Goal: Obtain resource: Obtain resource

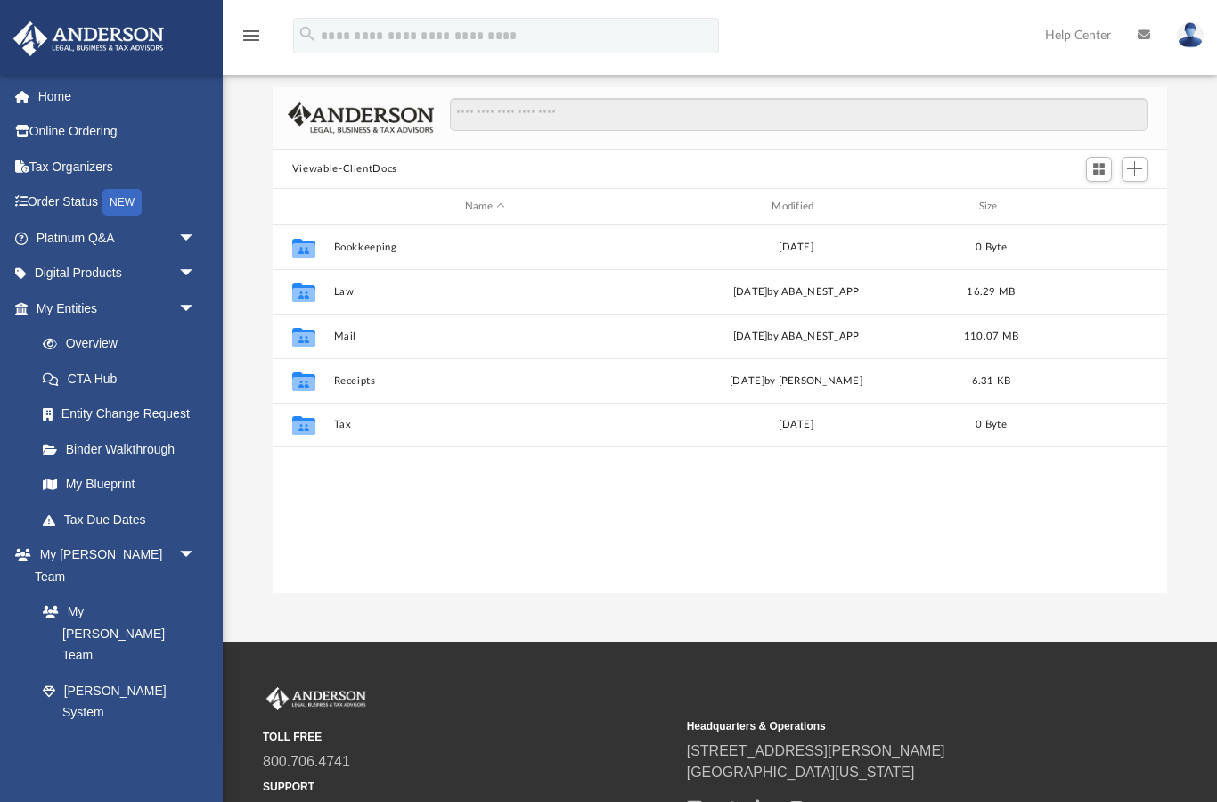
scroll to position [406, 896]
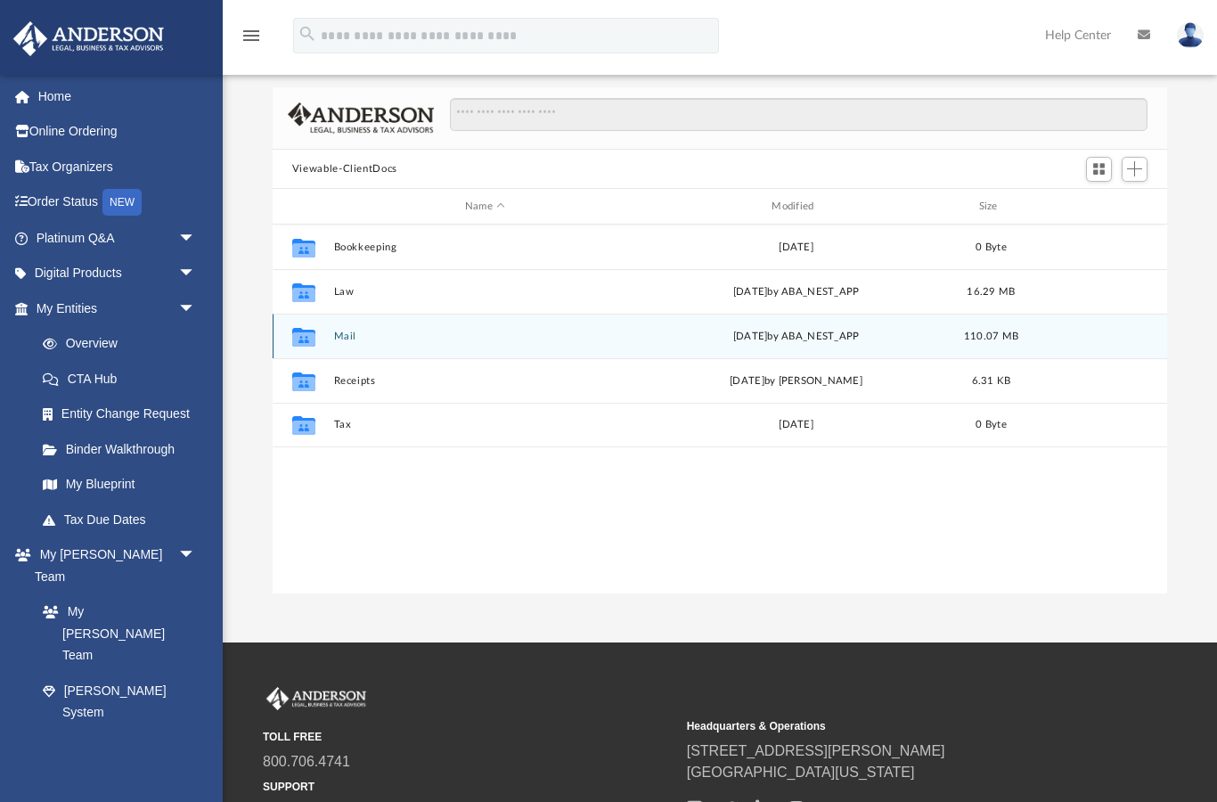
click at [326, 334] on div "Collaborated Folder" at bounding box center [304, 337] width 45 height 29
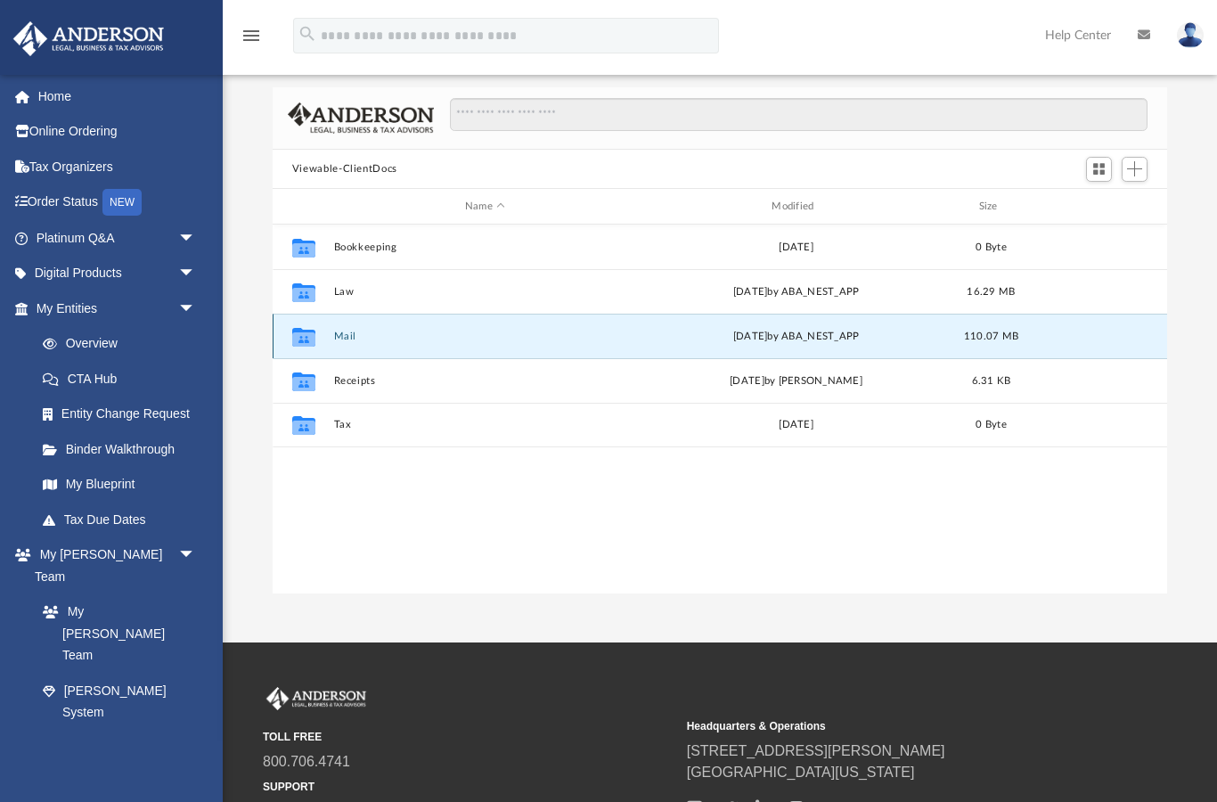
click at [342, 339] on button "Mail" at bounding box center [484, 337] width 303 height 12
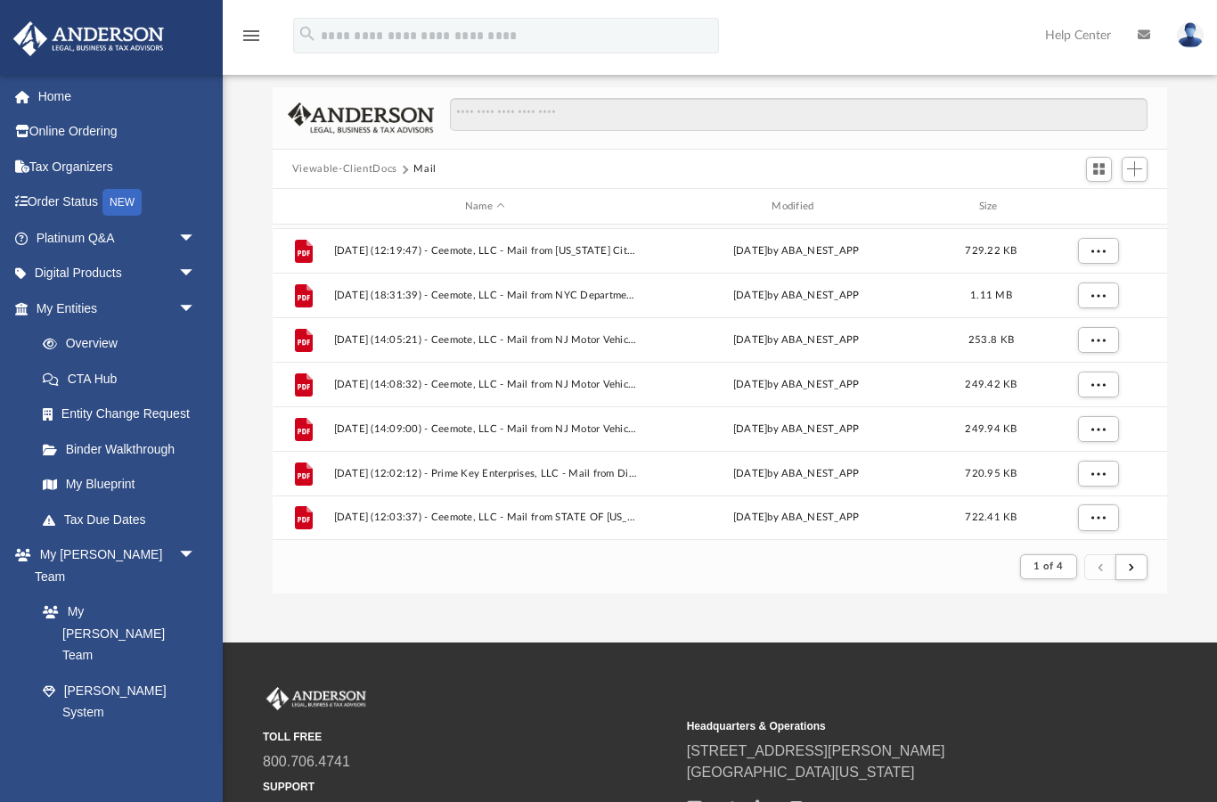
scroll to position [1913, 0]
click at [1046, 563] on span "1 of 4" at bounding box center [1048, 566] width 29 height 10
click at [1065, 684] on li "4" at bounding box center [1065, 685] width 6 height 19
click at [1053, 570] on span "1 of 4" at bounding box center [1048, 566] width 29 height 10
click at [1067, 687] on li "4" at bounding box center [1065, 685] width 6 height 19
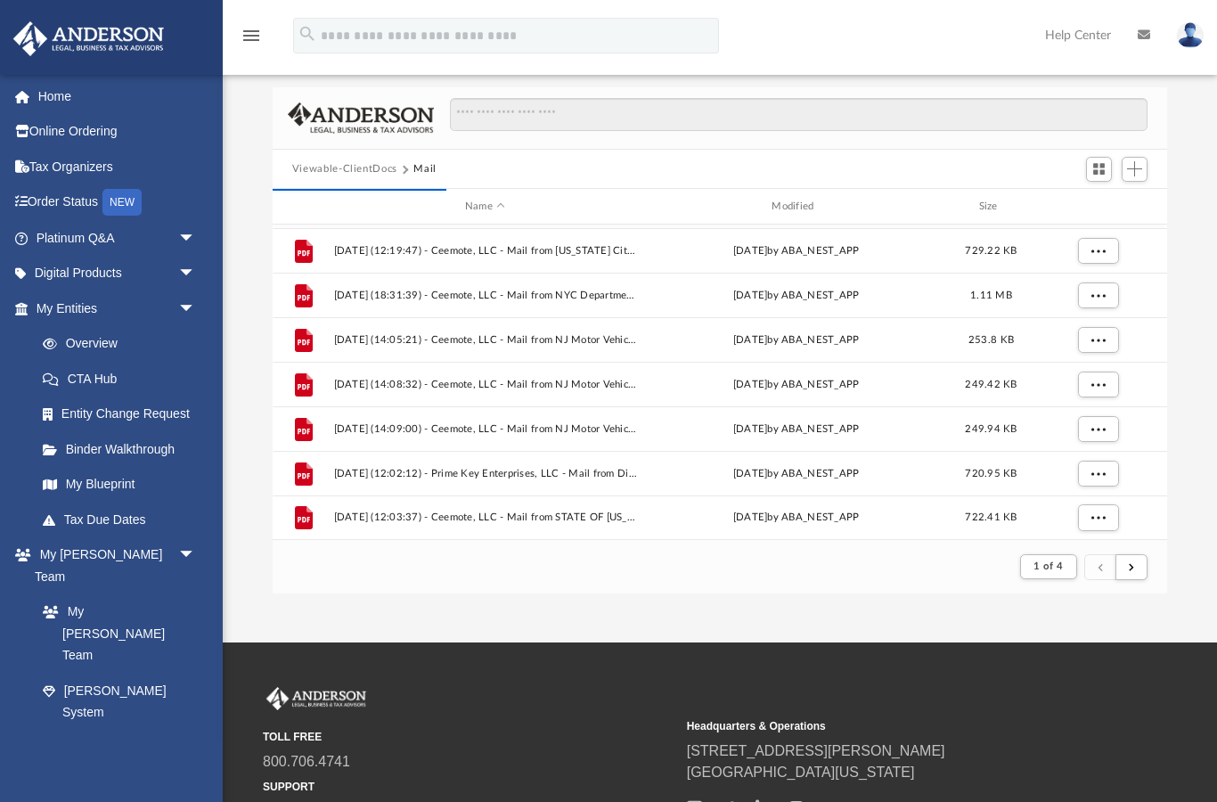
click at [1050, 549] on footer "1 of 4" at bounding box center [720, 566] width 895 height 54
click at [1048, 564] on span "1 of 4" at bounding box center [1048, 566] width 29 height 10
click at [1069, 679] on li "4" at bounding box center [1065, 685] width 6 height 19
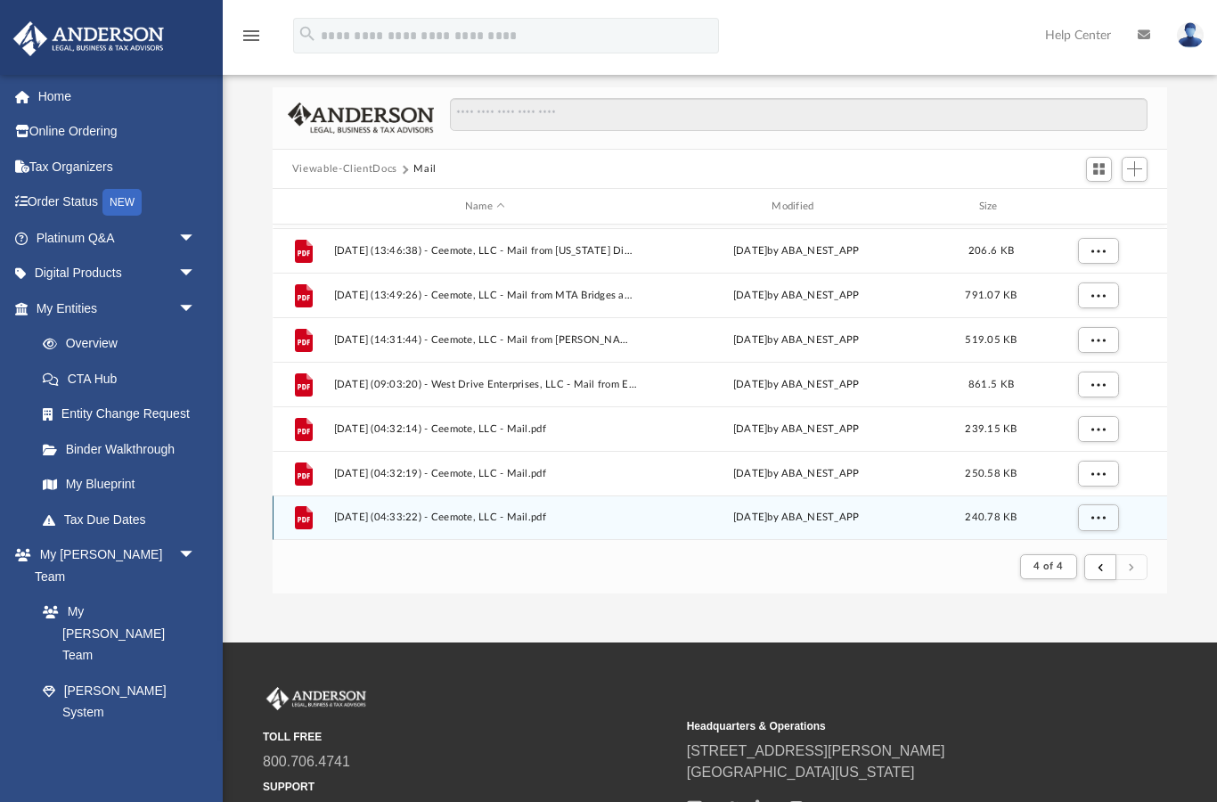
click at [1095, 514] on span "More options" at bounding box center [1098, 517] width 14 height 10
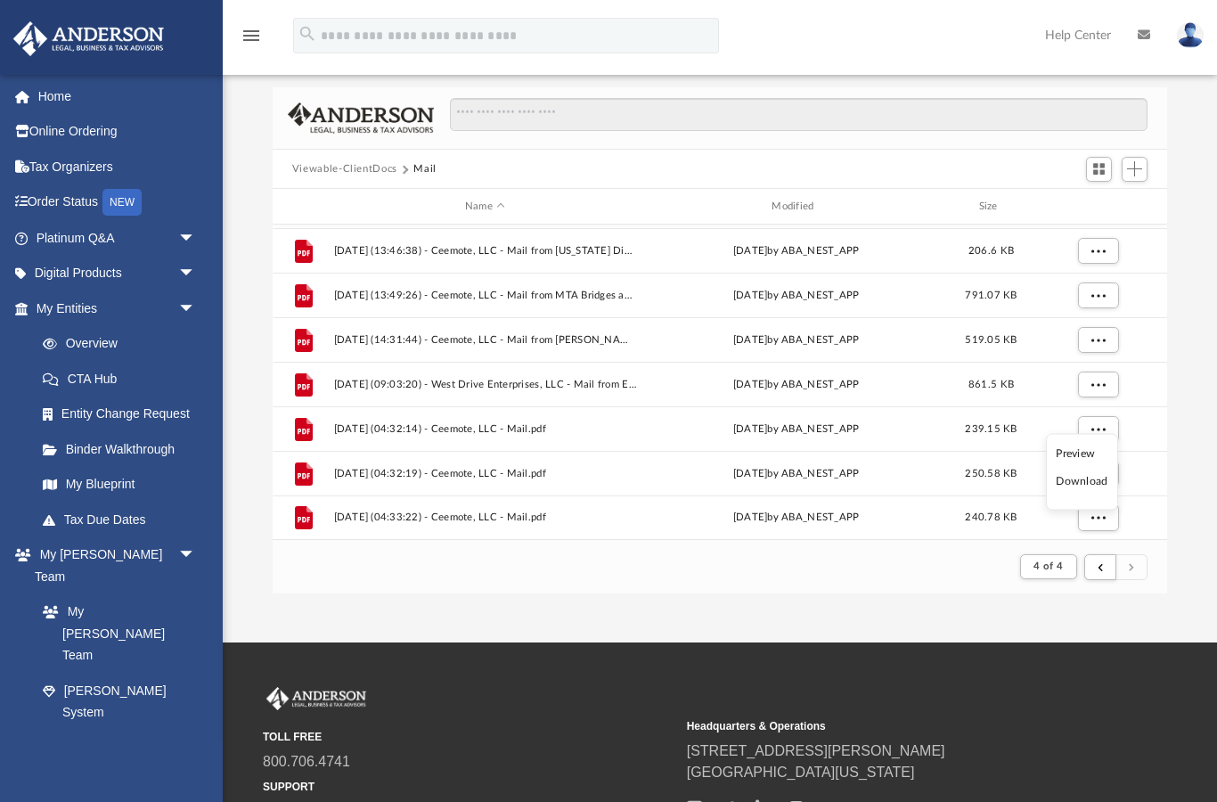
click at [1063, 454] on li "Preview" at bounding box center [1082, 453] width 52 height 19
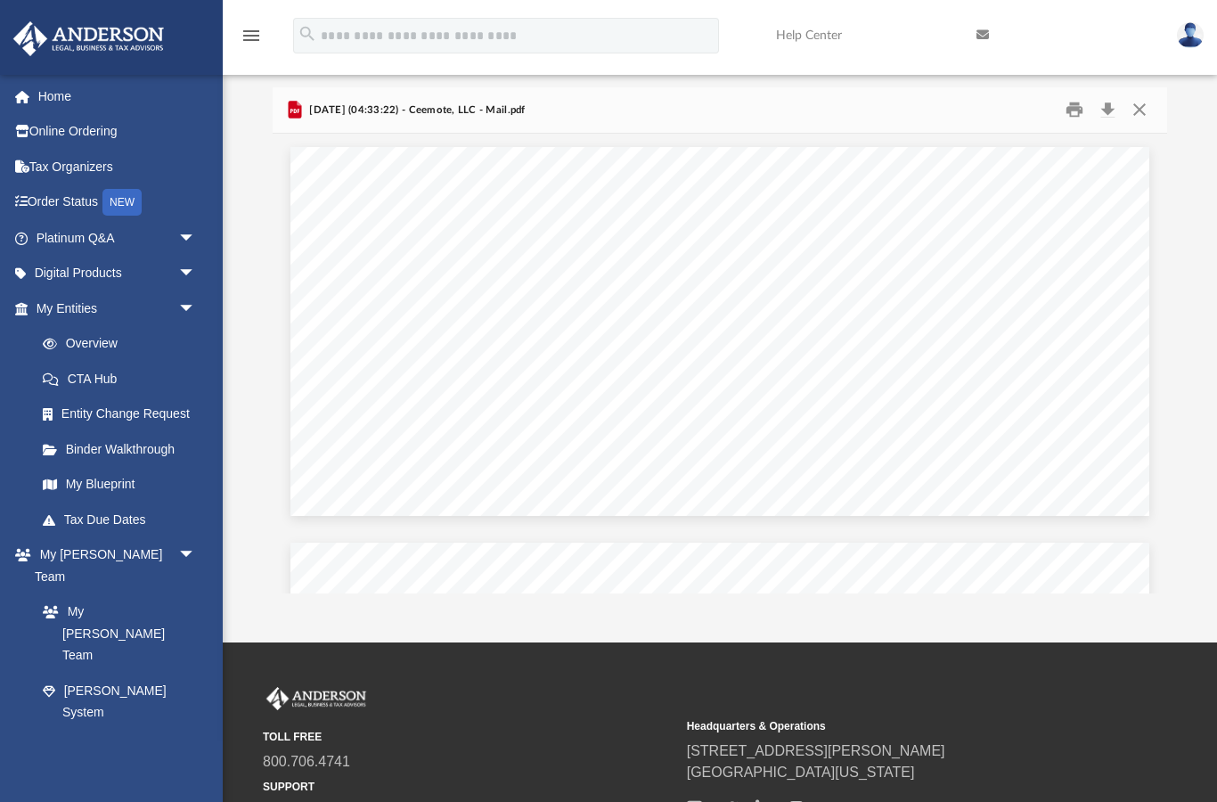
click at [1138, 109] on button "Close" at bounding box center [1140, 110] width 32 height 28
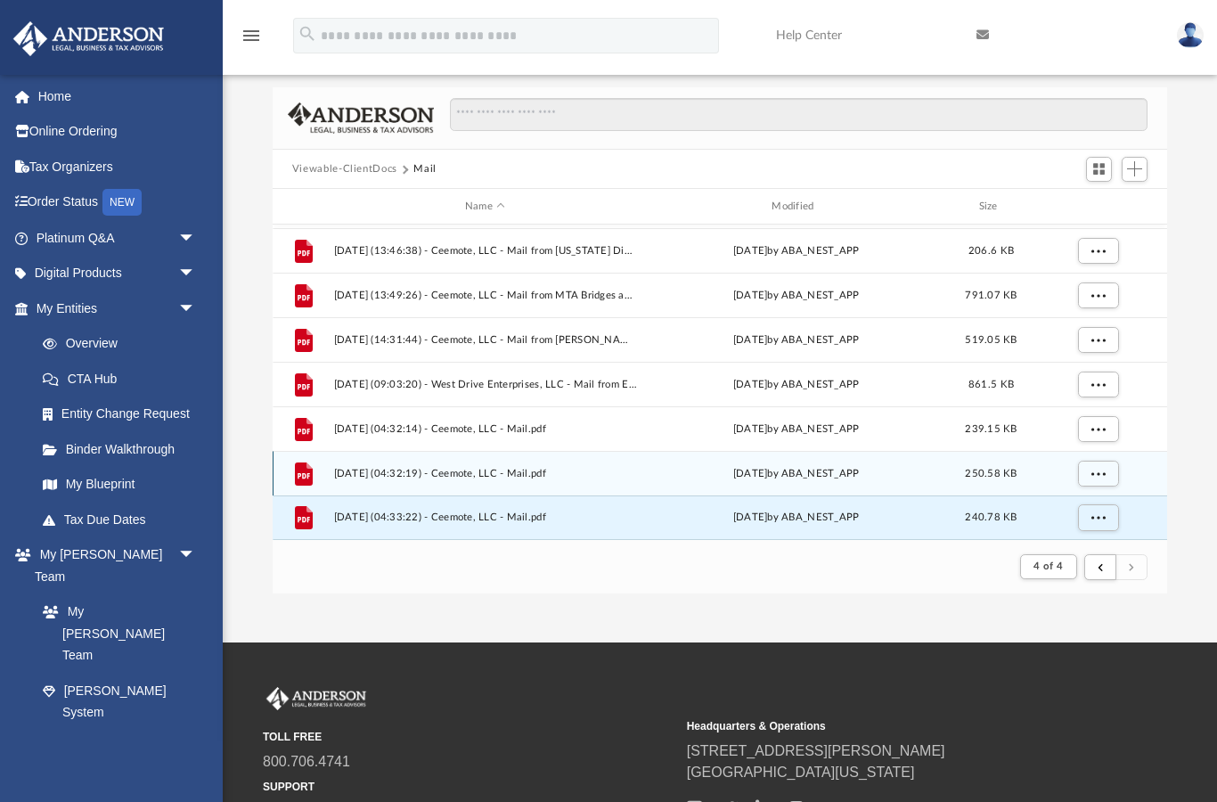
click at [1096, 469] on span "More options" at bounding box center [1098, 474] width 14 height 10
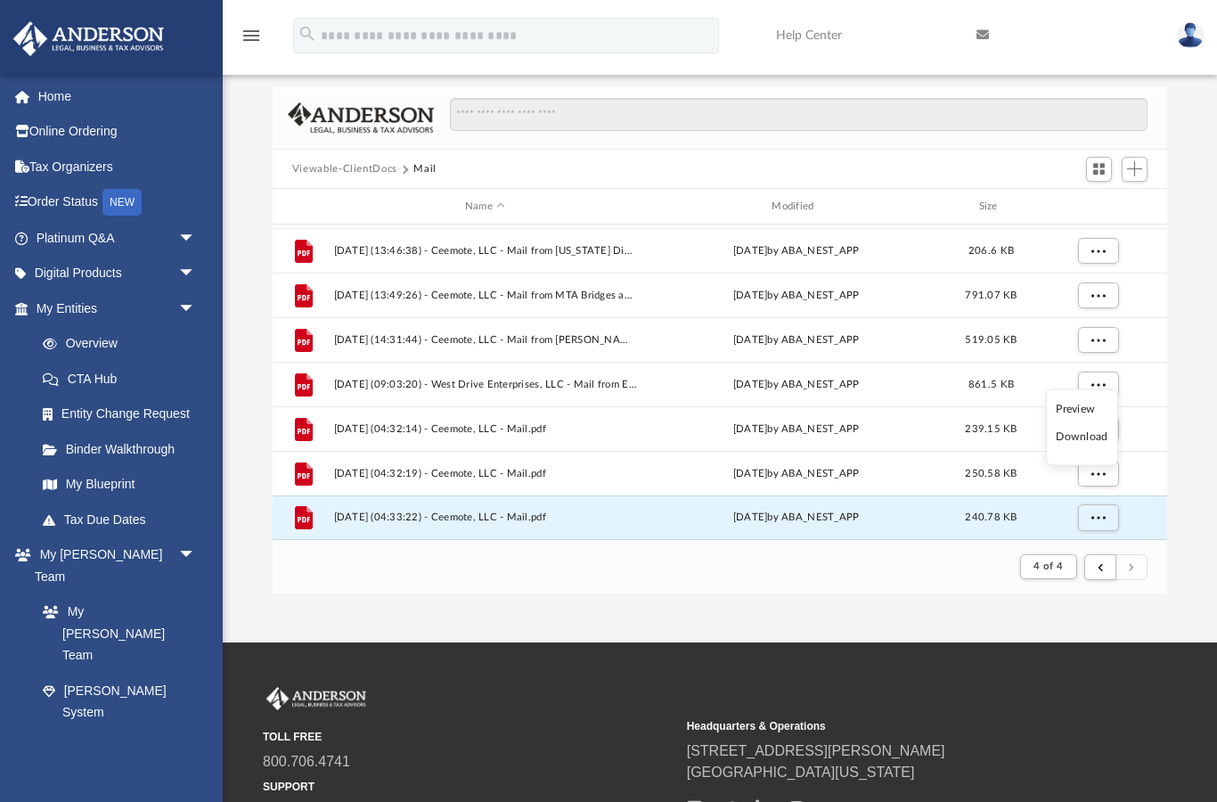
click at [1063, 405] on li "Preview" at bounding box center [1082, 408] width 52 height 19
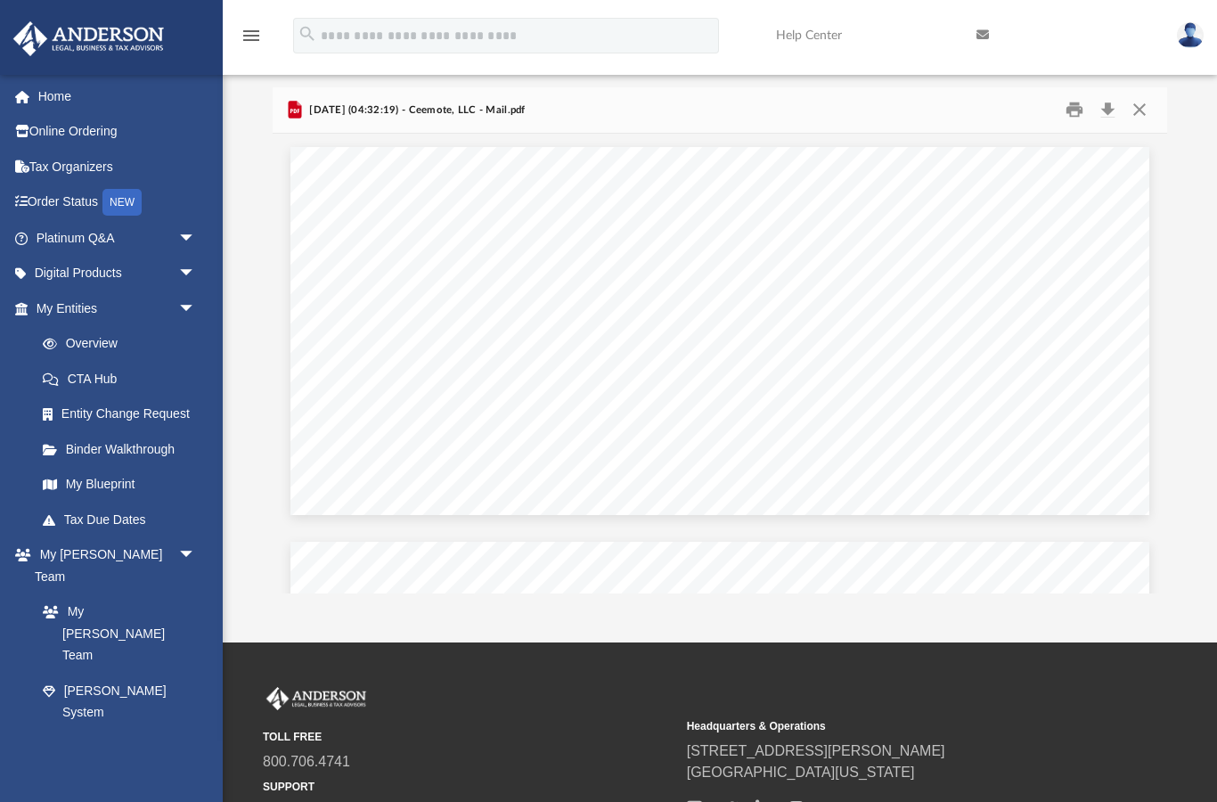
click at [1131, 118] on button "Close" at bounding box center [1140, 110] width 32 height 28
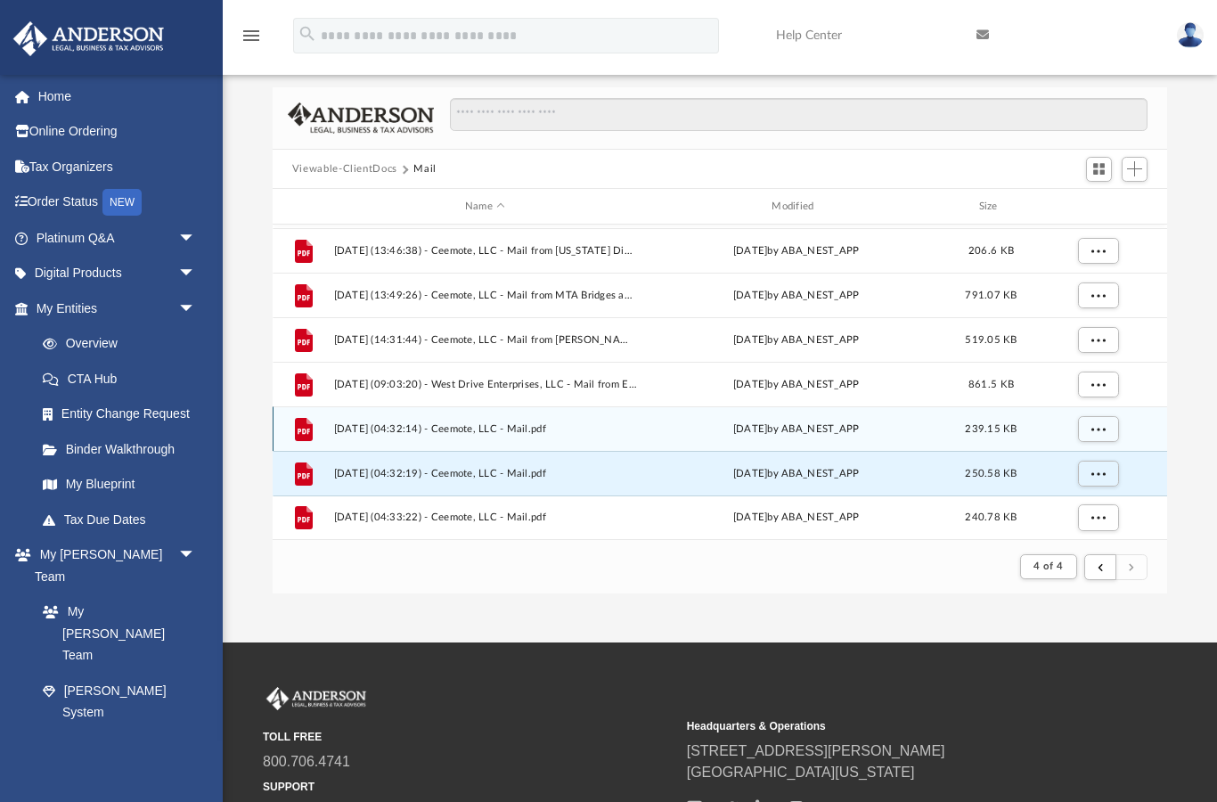
click at [1092, 428] on span "More options" at bounding box center [1098, 429] width 14 height 10
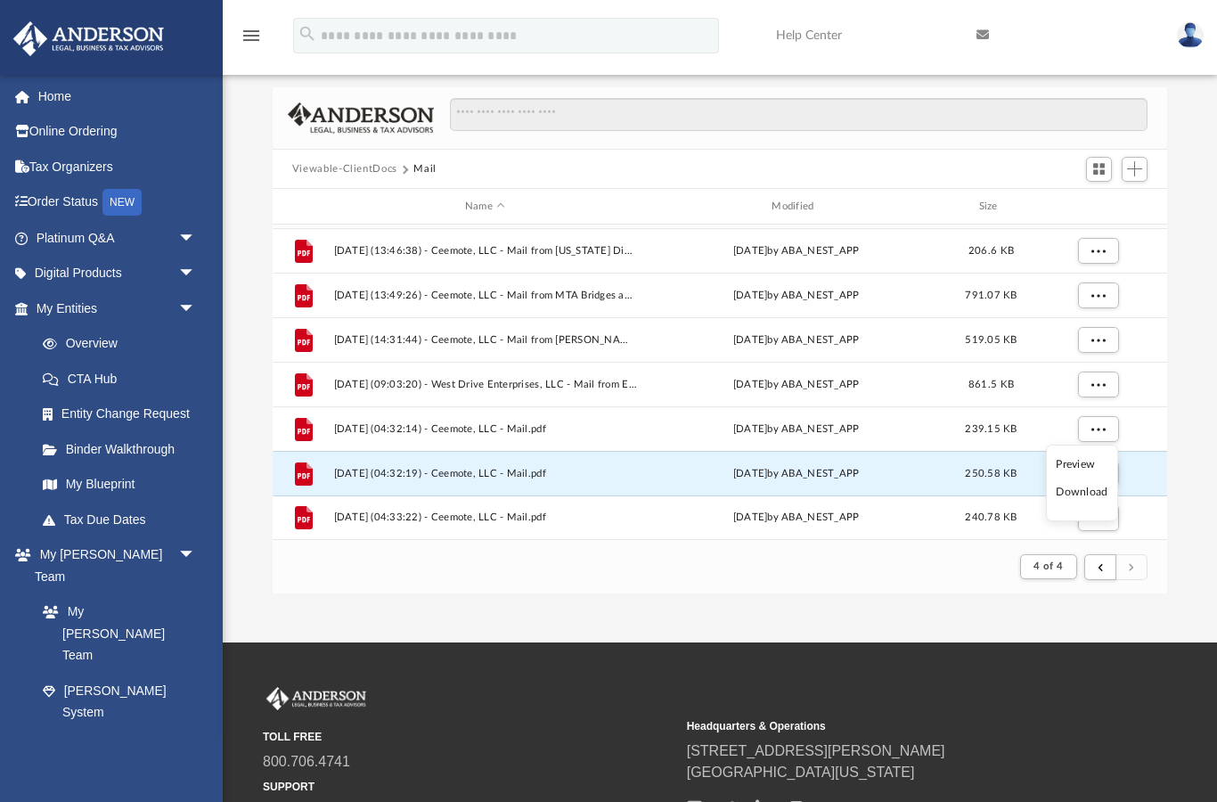
click at [1068, 459] on li "Preview" at bounding box center [1082, 464] width 52 height 19
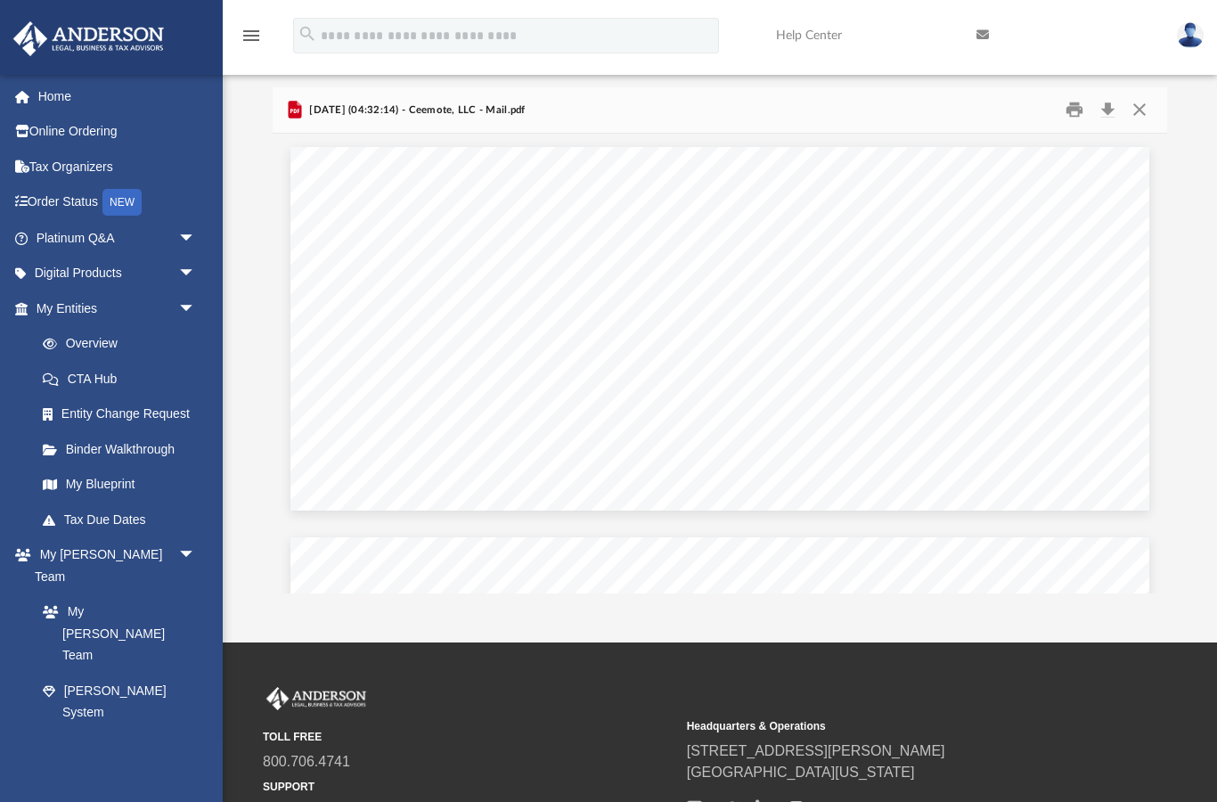
click at [1142, 118] on button "Close" at bounding box center [1140, 110] width 32 height 28
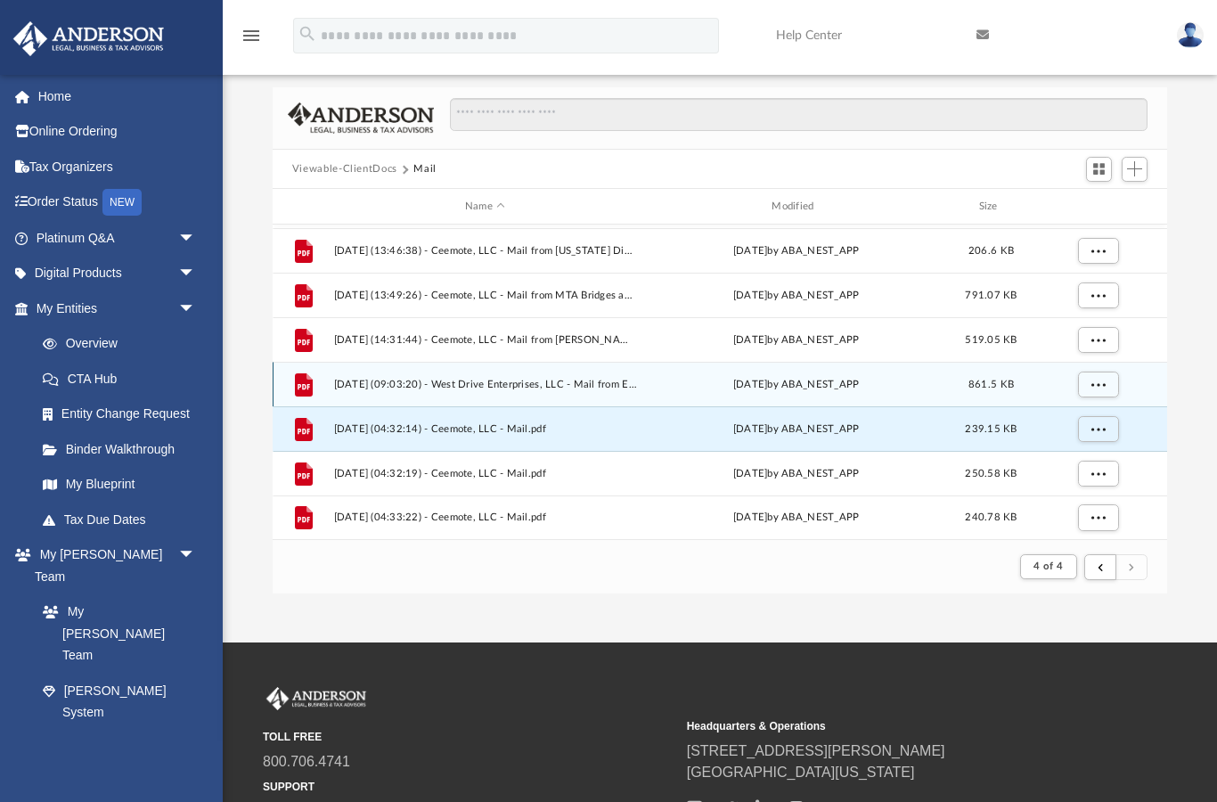
click at [1103, 380] on span "More options" at bounding box center [1098, 385] width 14 height 10
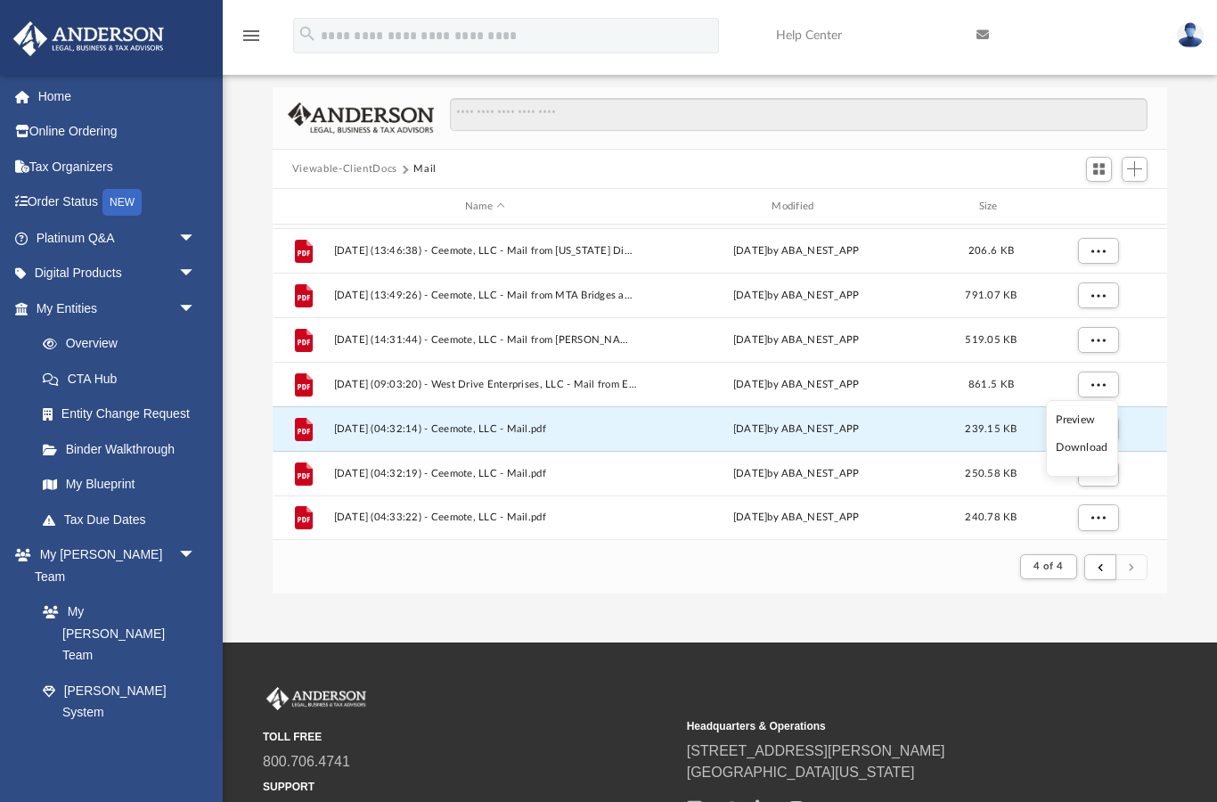
click at [1080, 422] on li "Preview" at bounding box center [1082, 420] width 52 height 19
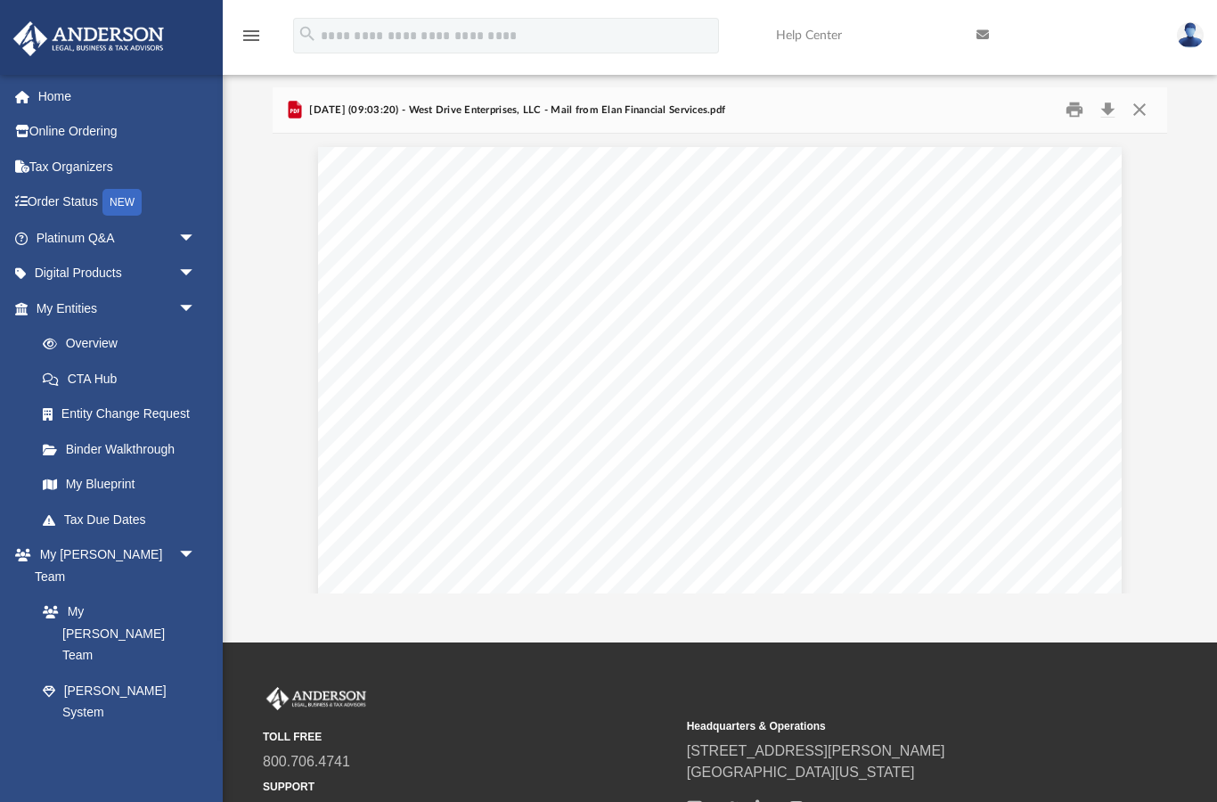
click at [1137, 107] on button "Close" at bounding box center [1140, 110] width 32 height 28
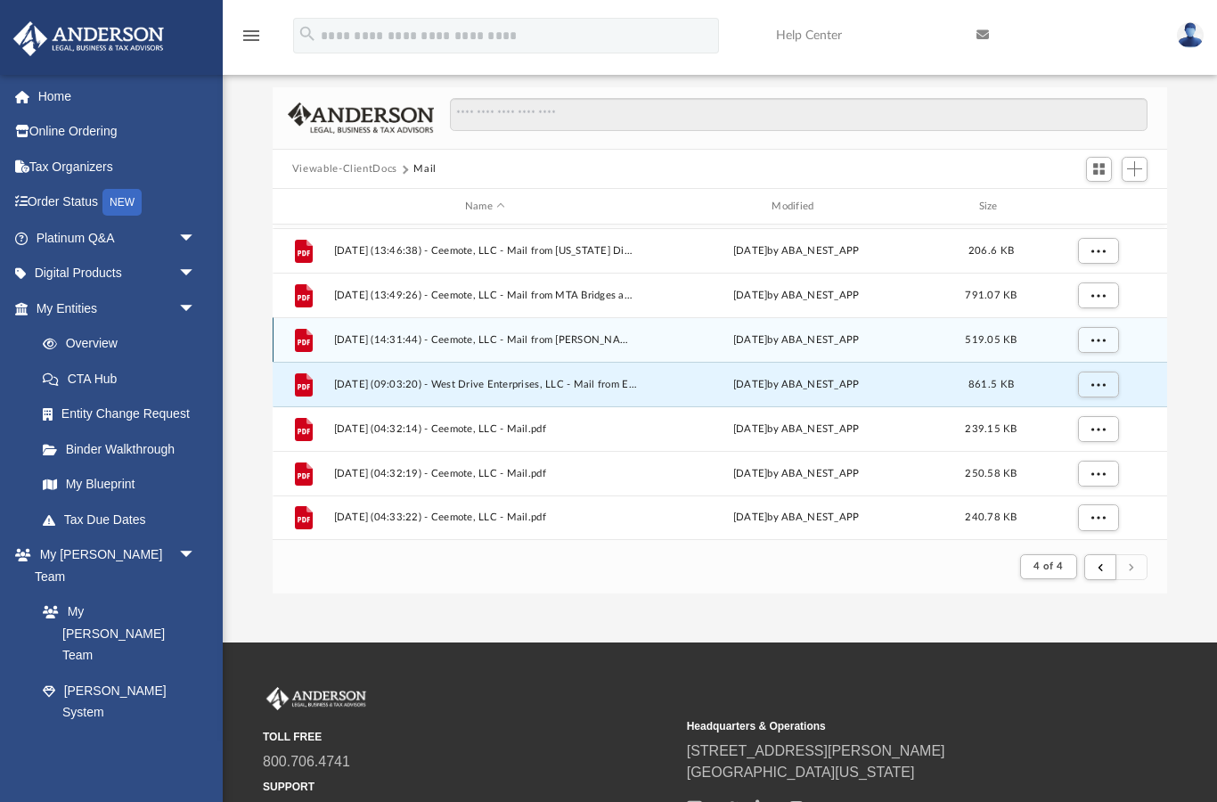
click at [1100, 339] on span "More options" at bounding box center [1098, 340] width 14 height 10
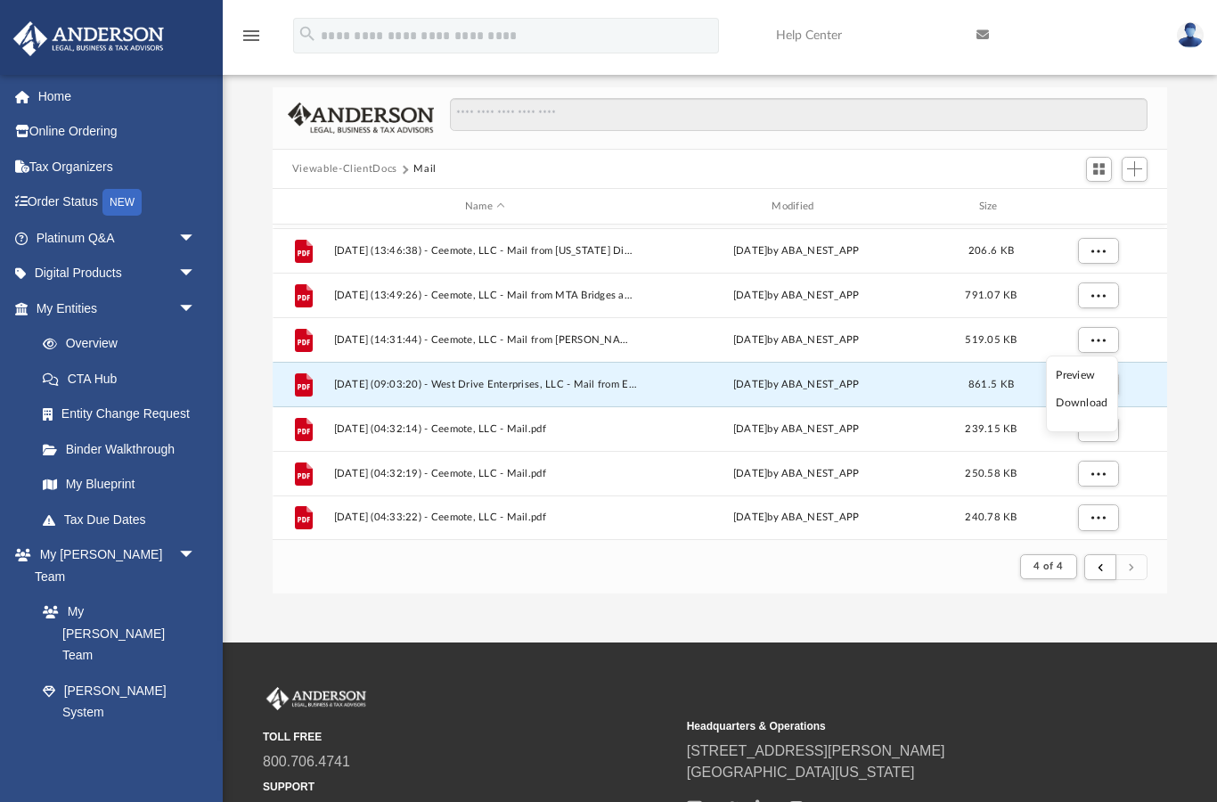
click at [1067, 373] on li "Preview" at bounding box center [1082, 375] width 52 height 19
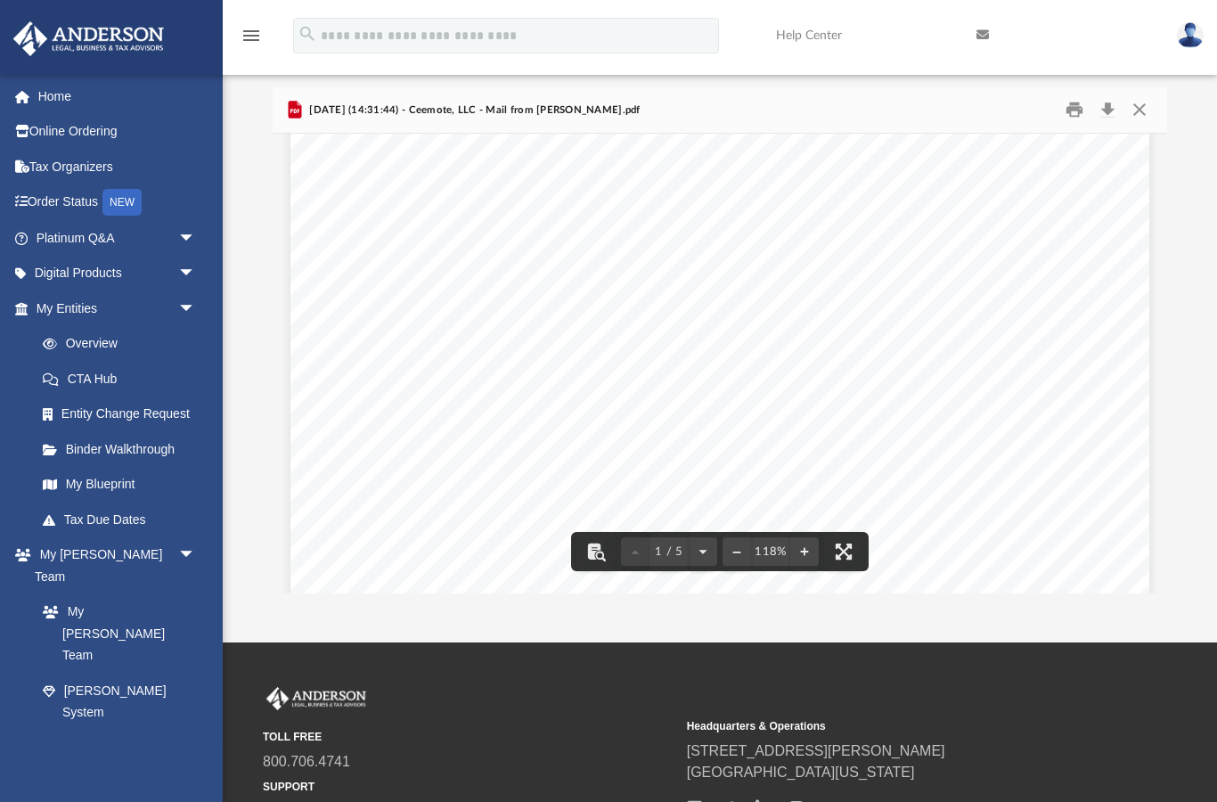
scroll to position [375, 0]
click at [1141, 114] on button "Close" at bounding box center [1140, 110] width 32 height 28
